Goal: Navigation & Orientation: Find specific page/section

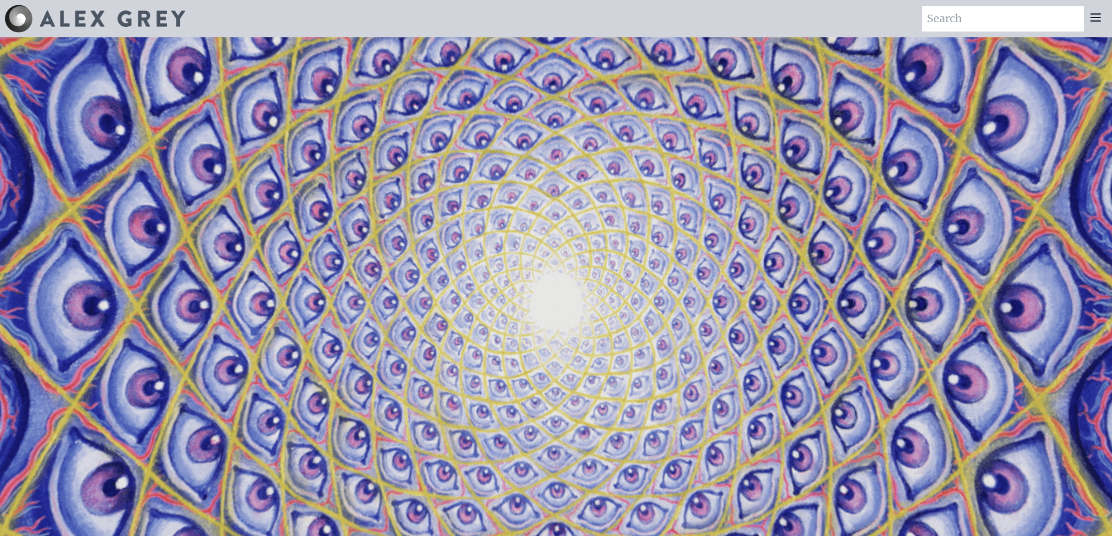
click at [1091, 23] on icon at bounding box center [1095, 18] width 14 height 14
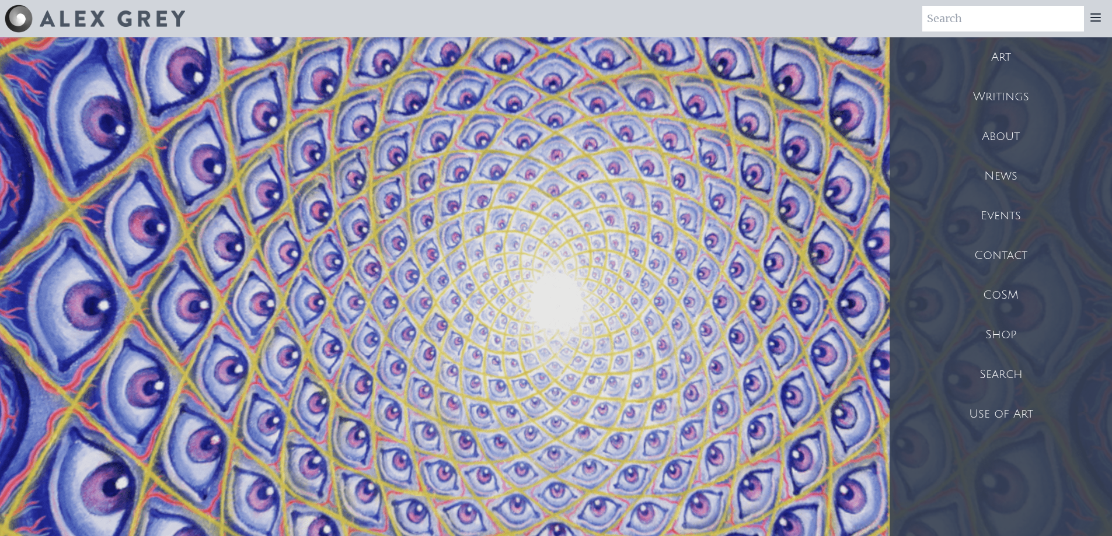
click at [1007, 136] on div "About" at bounding box center [1000, 137] width 222 height 40
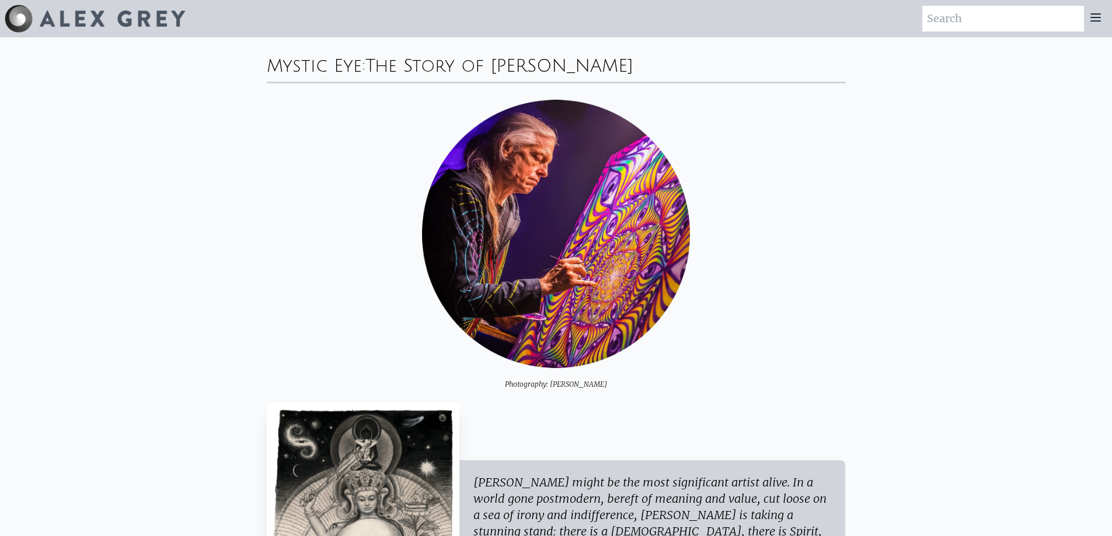
click at [1094, 22] on icon at bounding box center [1095, 18] width 14 height 14
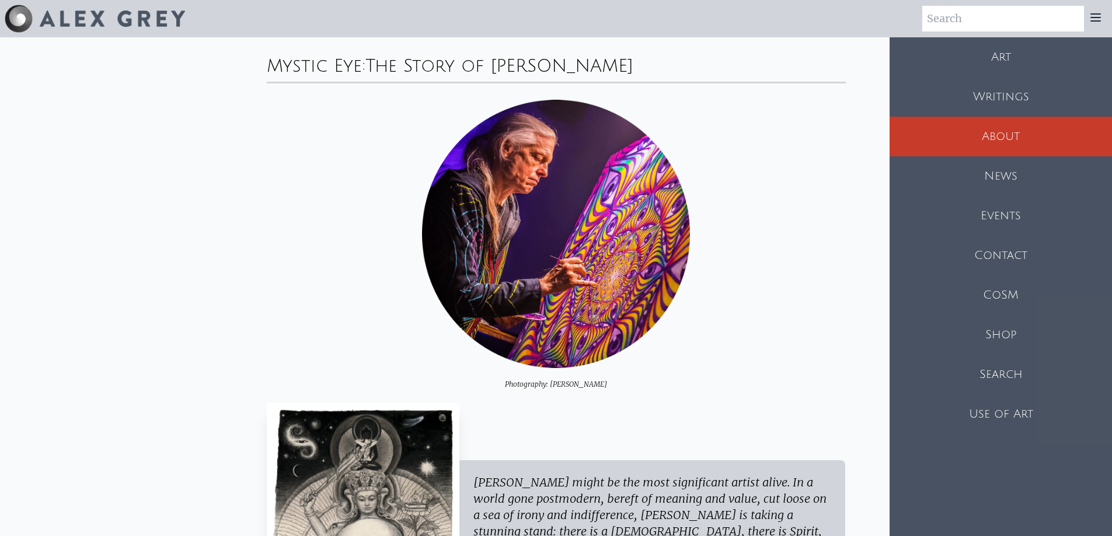
click at [1006, 328] on div "Shop" at bounding box center [1000, 335] width 222 height 40
